Goal: Transaction & Acquisition: Subscribe to service/newsletter

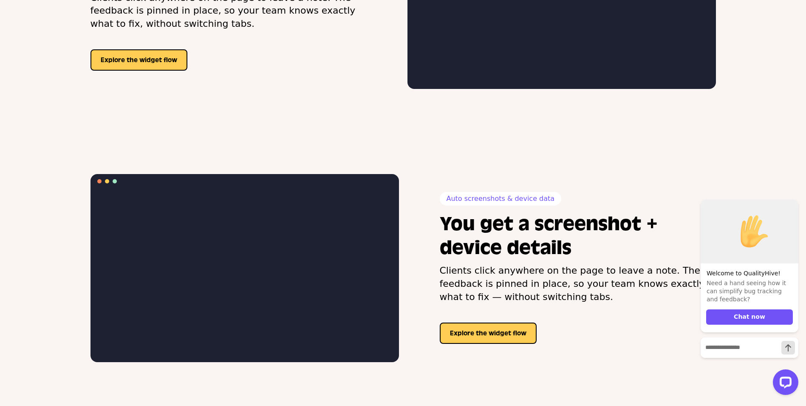
scroll to position [765, 0]
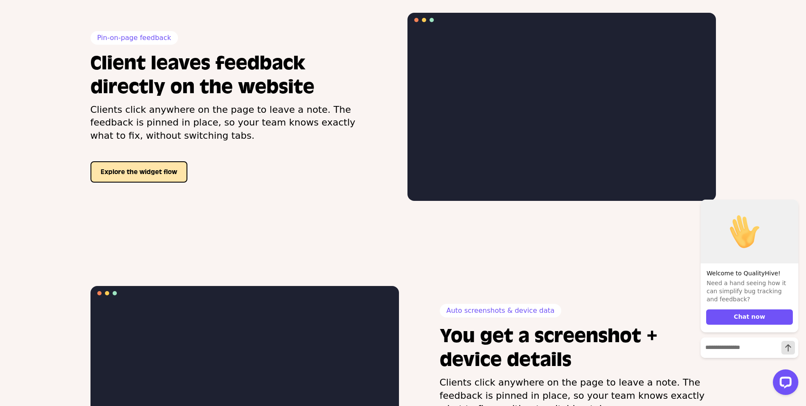
click at [169, 176] on button "Explore the widget flow" at bounding box center [139, 171] width 97 height 21
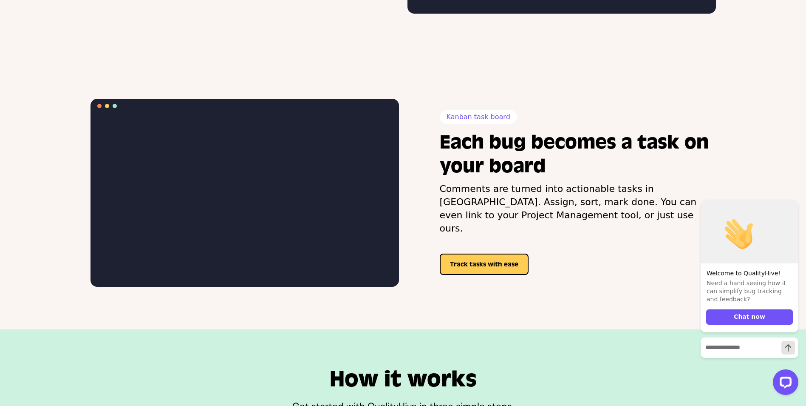
scroll to position [1530, 0]
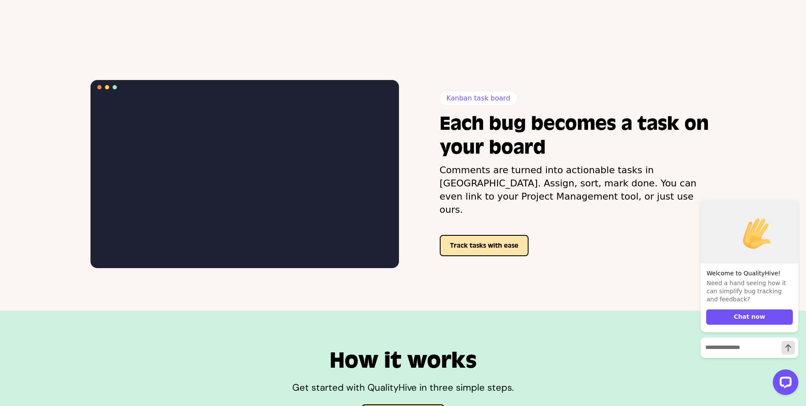
click at [476, 235] on button "Track tasks with ease" at bounding box center [484, 245] width 89 height 21
